Goal: Task Accomplishment & Management: Use online tool/utility

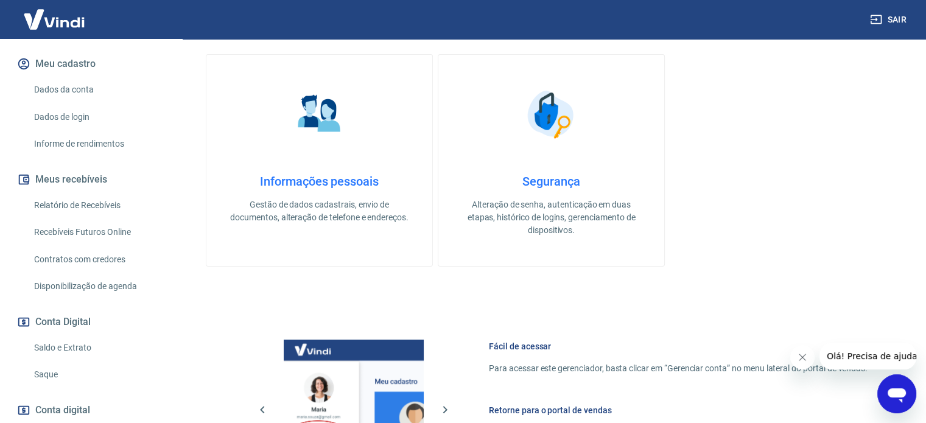
scroll to position [183, 0]
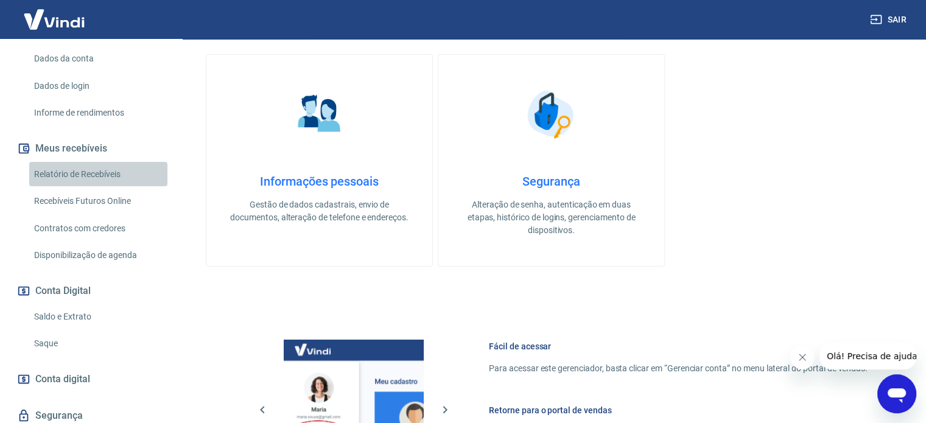
click at [106, 165] on link "Relatório de Recebíveis" at bounding box center [98, 174] width 138 height 25
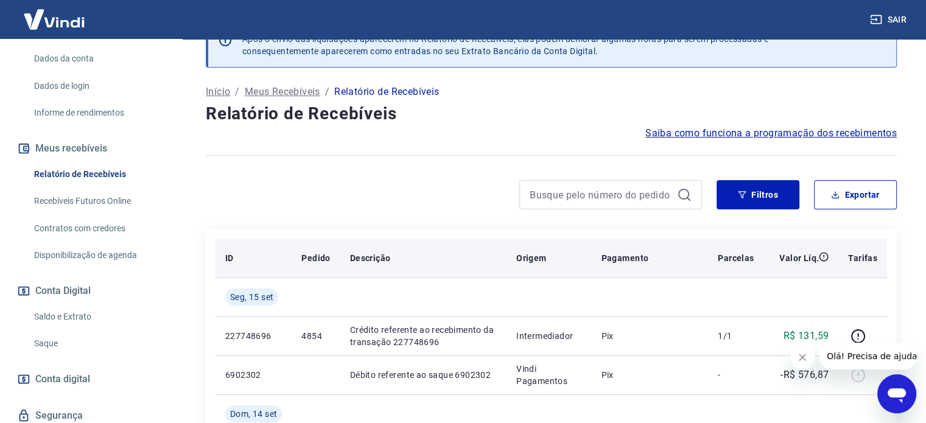
scroll to position [61, 0]
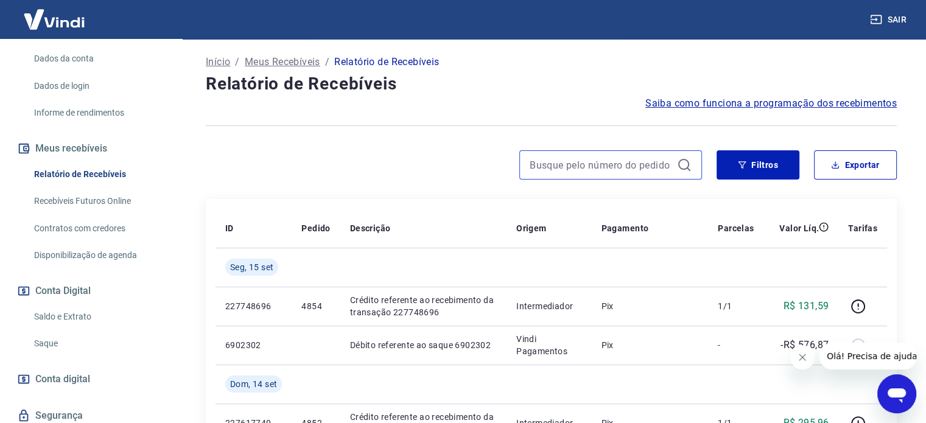
click at [585, 159] on input at bounding box center [600, 165] width 142 height 18
paste input "4850"
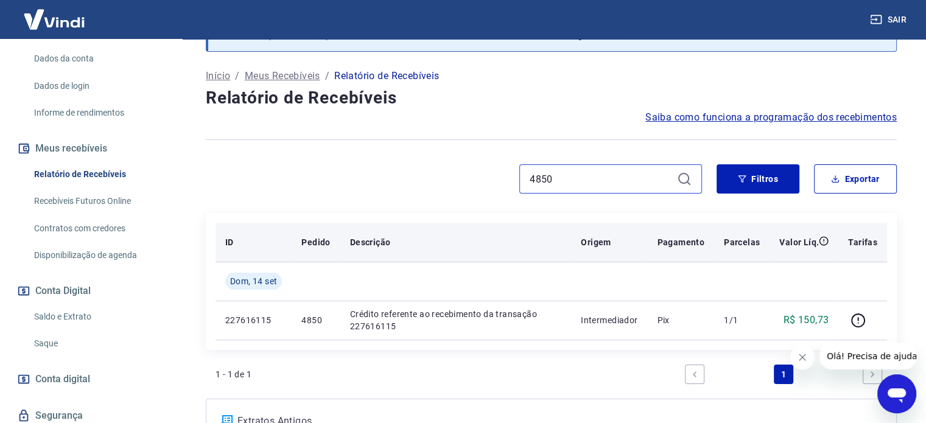
scroll to position [122, 0]
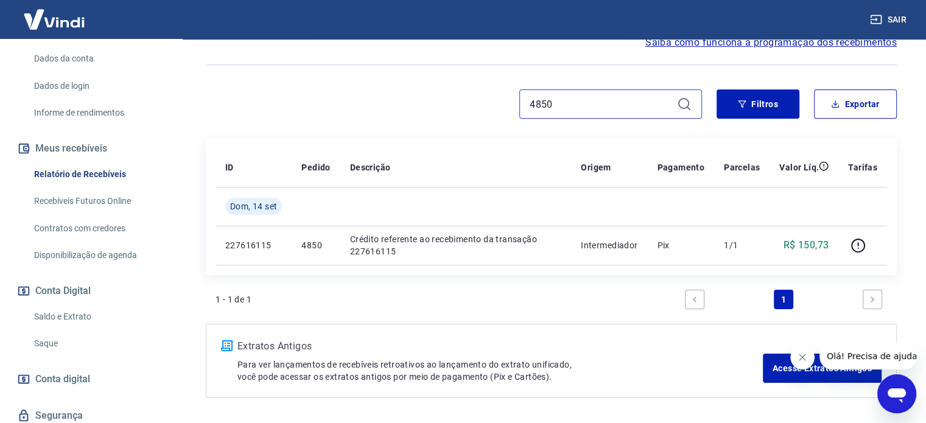
paste input "3"
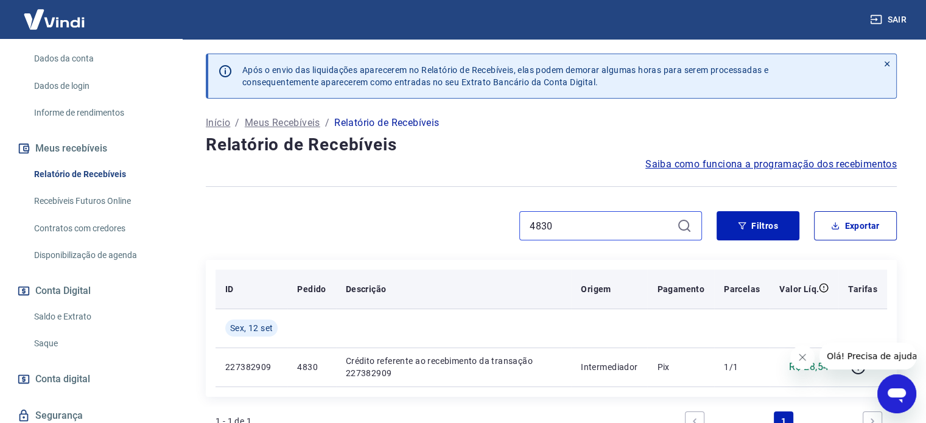
scroll to position [61, 0]
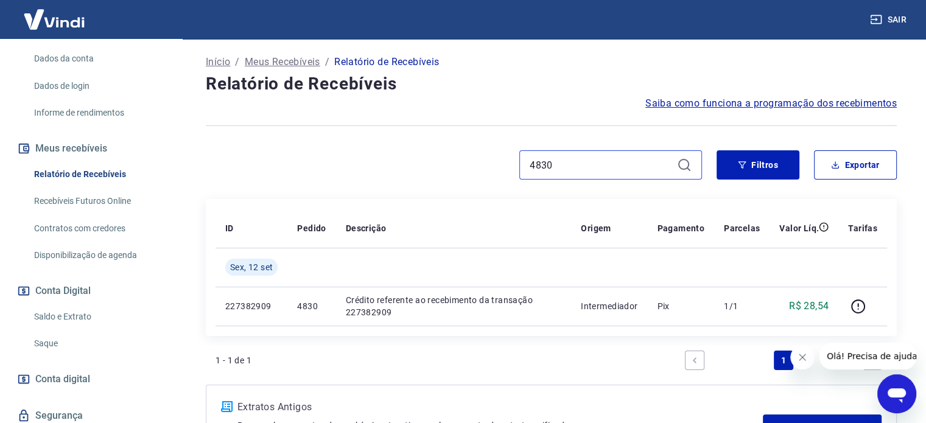
paste input "42"
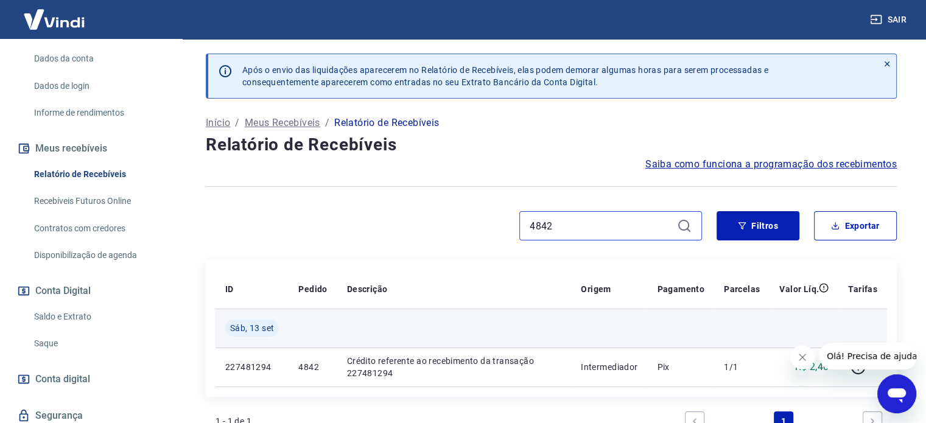
scroll to position [61, 0]
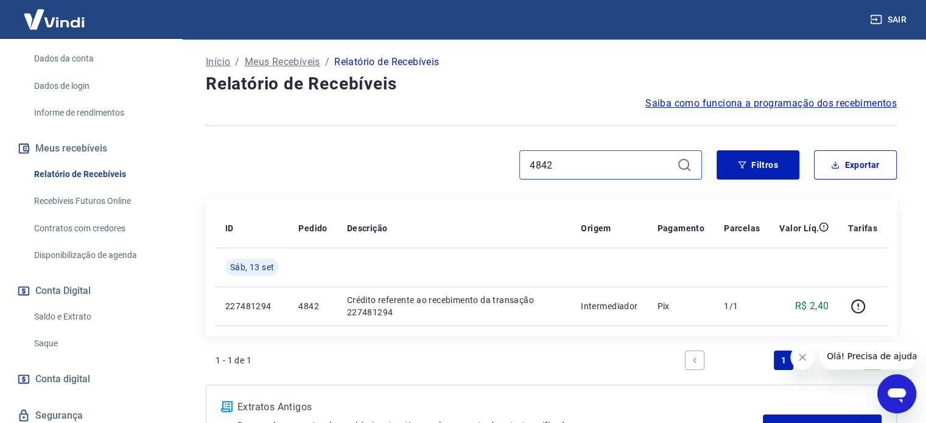
paste input "5"
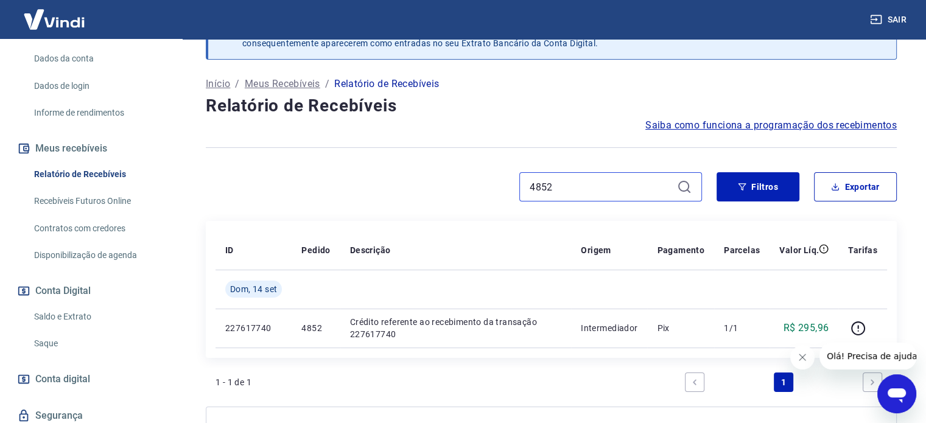
scroll to position [61, 0]
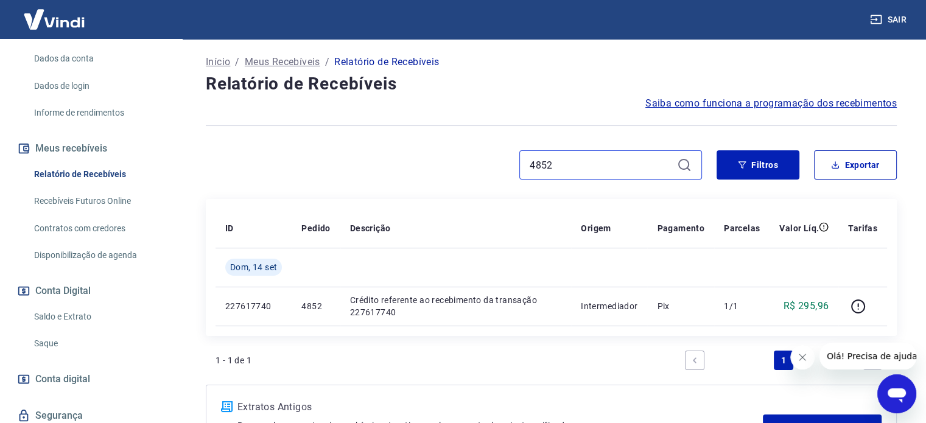
paste input "44"
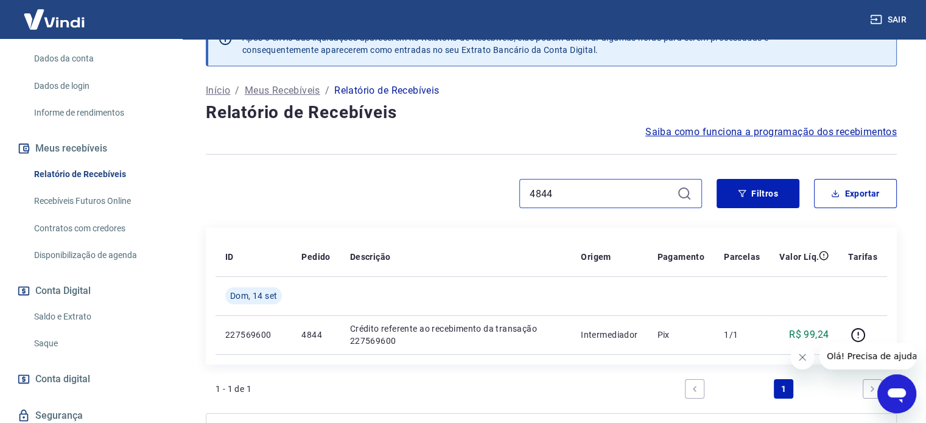
scroll to position [61, 0]
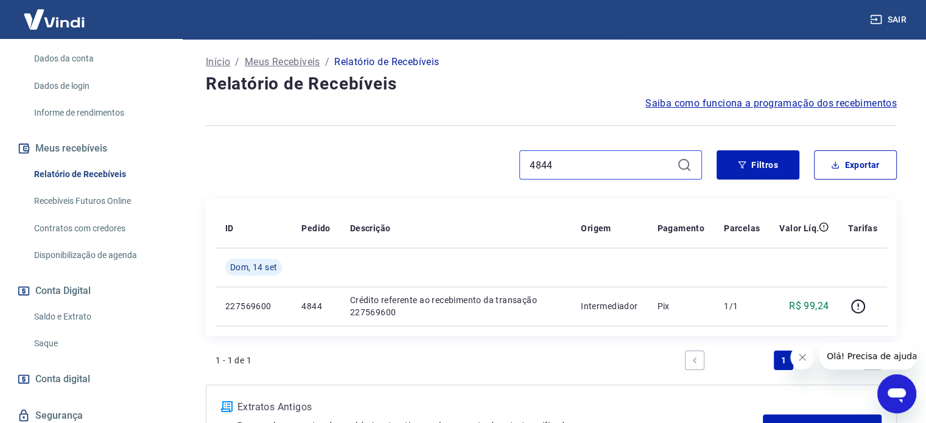
paste input "22"
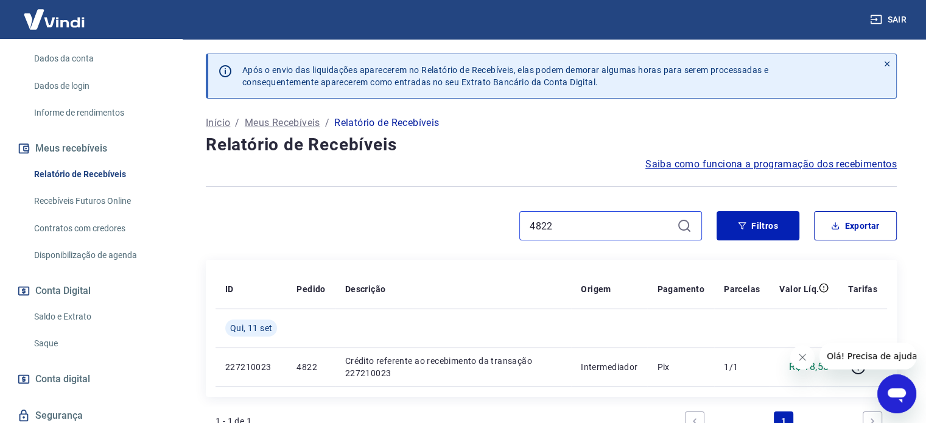
paste input "4"
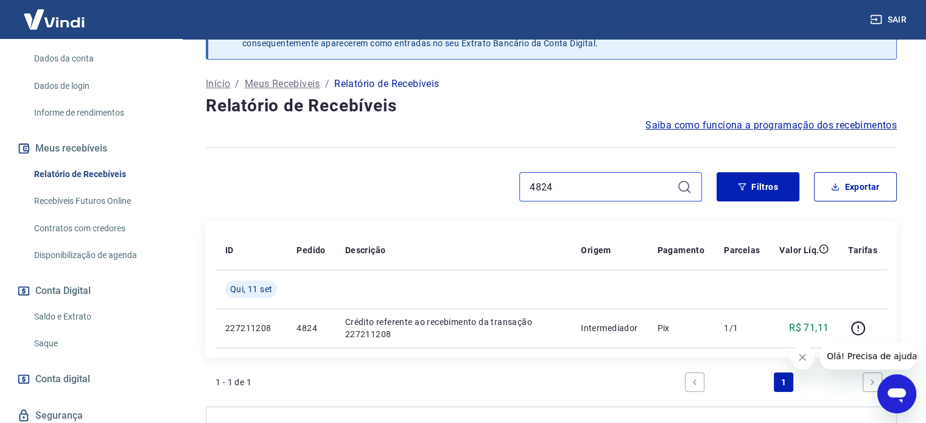
scroll to position [61, 0]
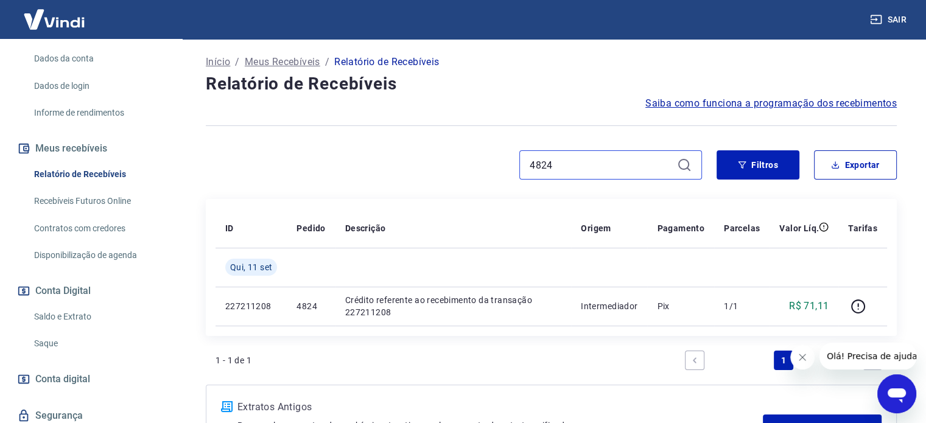
paste input "18"
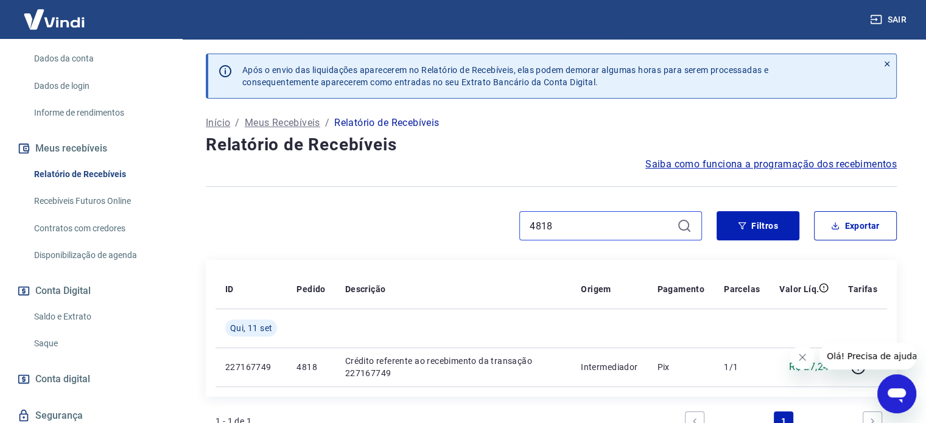
paste input "6"
paste input "76"
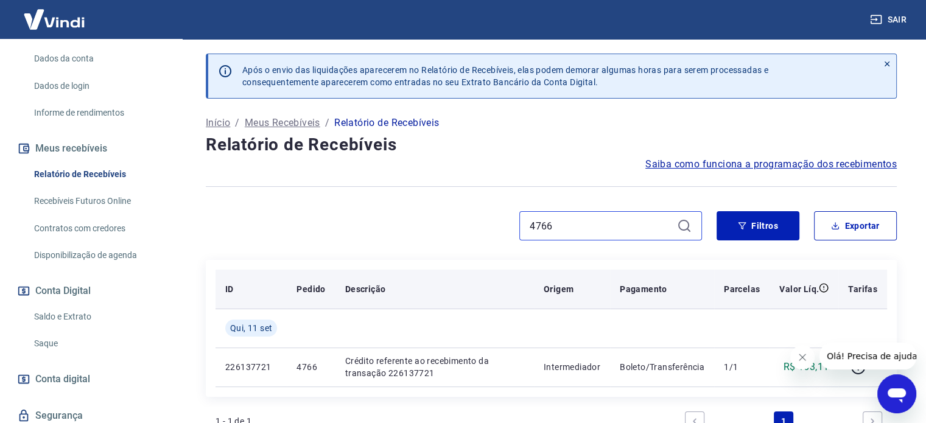
scroll to position [61, 0]
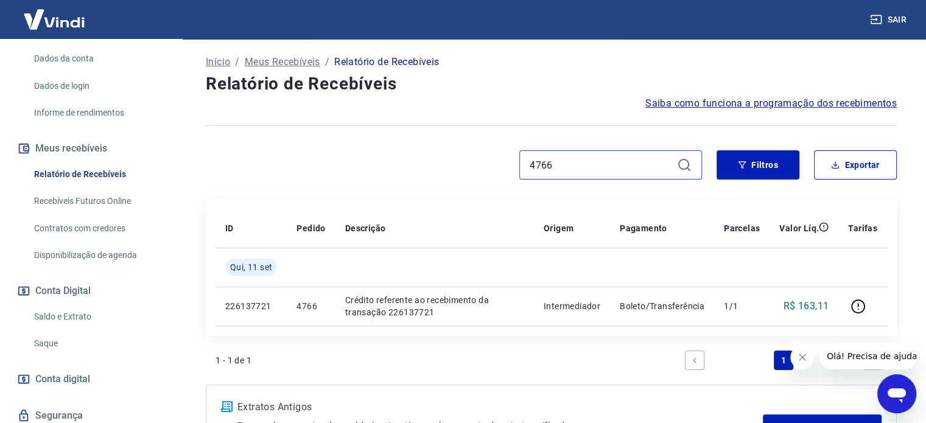
paste input "44"
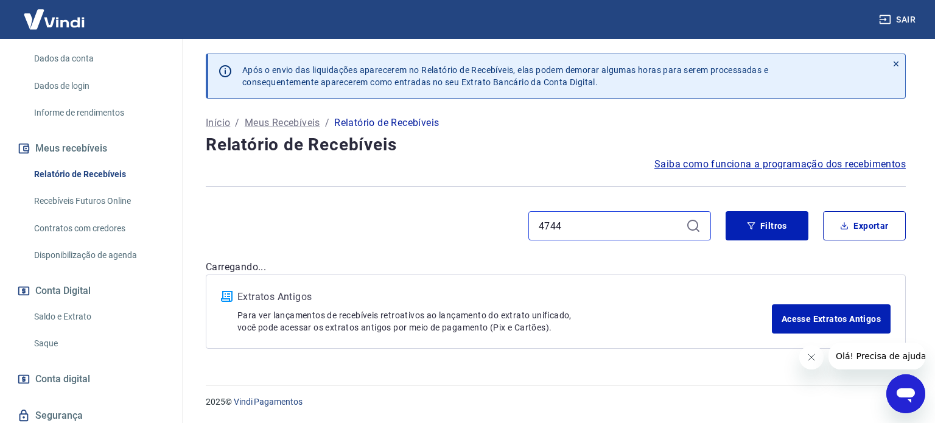
type input "4744"
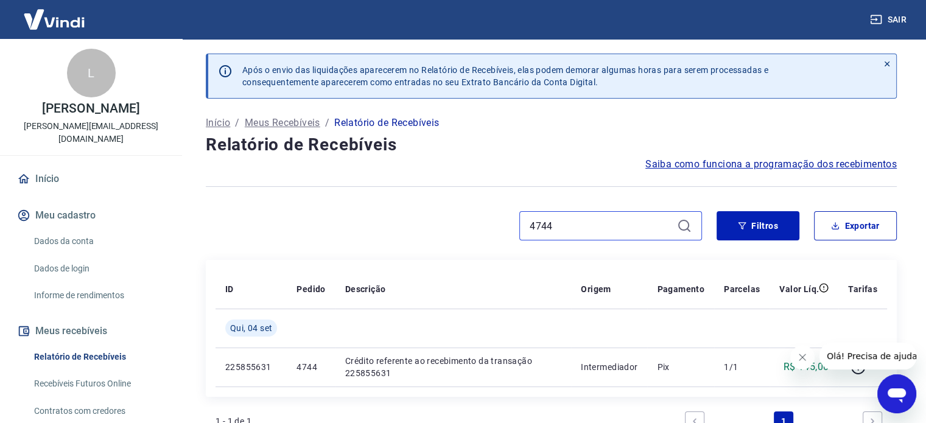
click at [609, 232] on input "4744" at bounding box center [600, 226] width 142 height 18
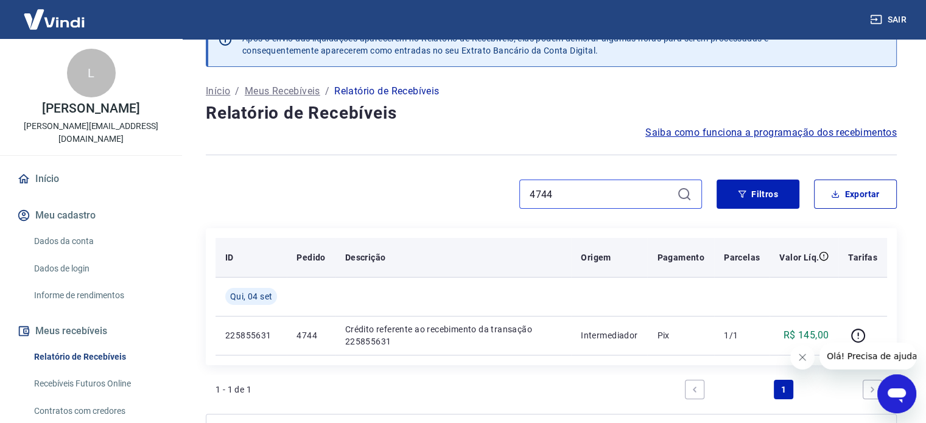
scroll to position [61, 0]
